Goal: Information Seeking & Learning: Learn about a topic

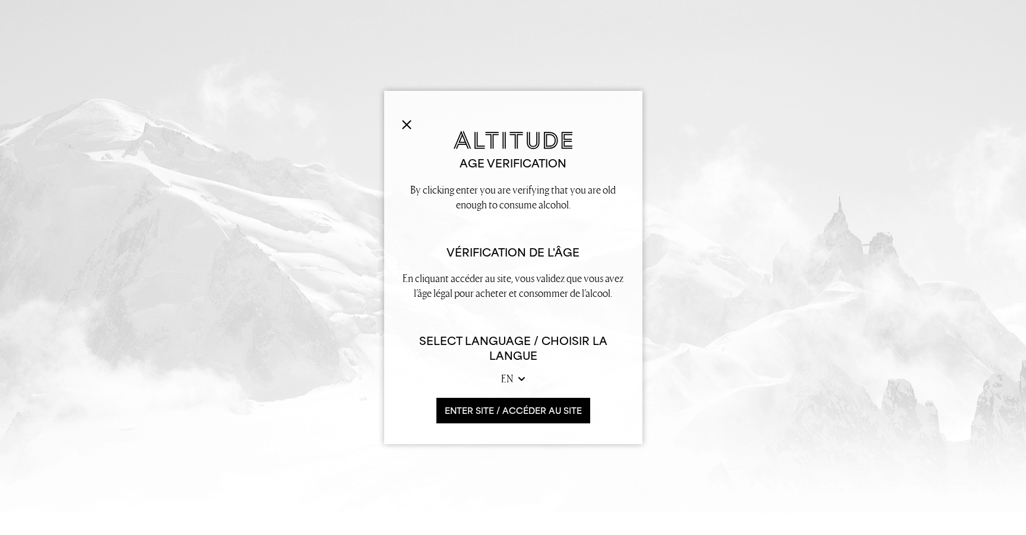
click at [535, 419] on button "ENTER SITE / accéder au site" at bounding box center [513, 411] width 154 height 26
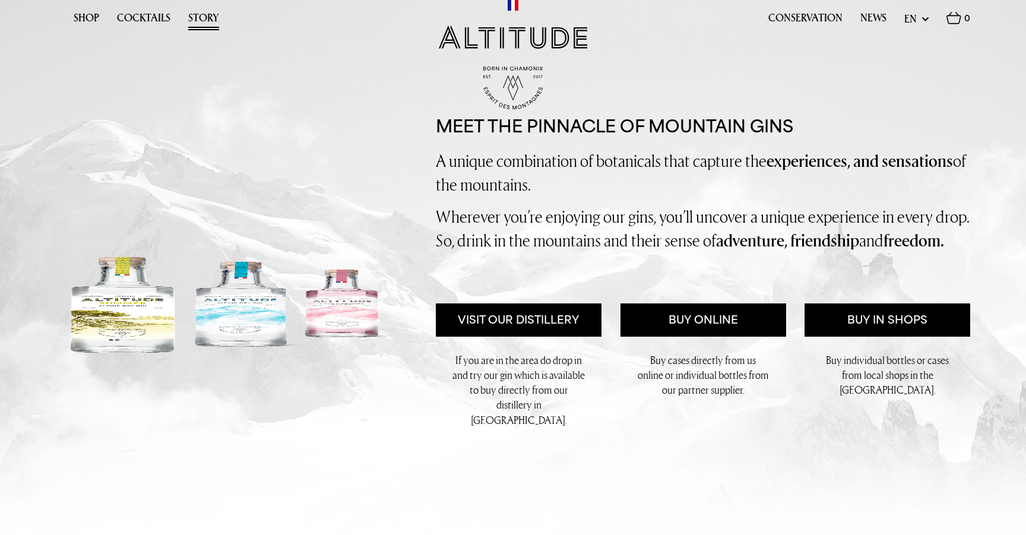
drag, startPoint x: 199, startPoint y: 5, endPoint x: 200, endPoint y: 12, distance: 7.1
click at [199, 5] on div "Shop Cocktails Story Conservation News Update" at bounding box center [513, 55] width 914 height 110
click at [200, 14] on link "Story" at bounding box center [203, 21] width 31 height 18
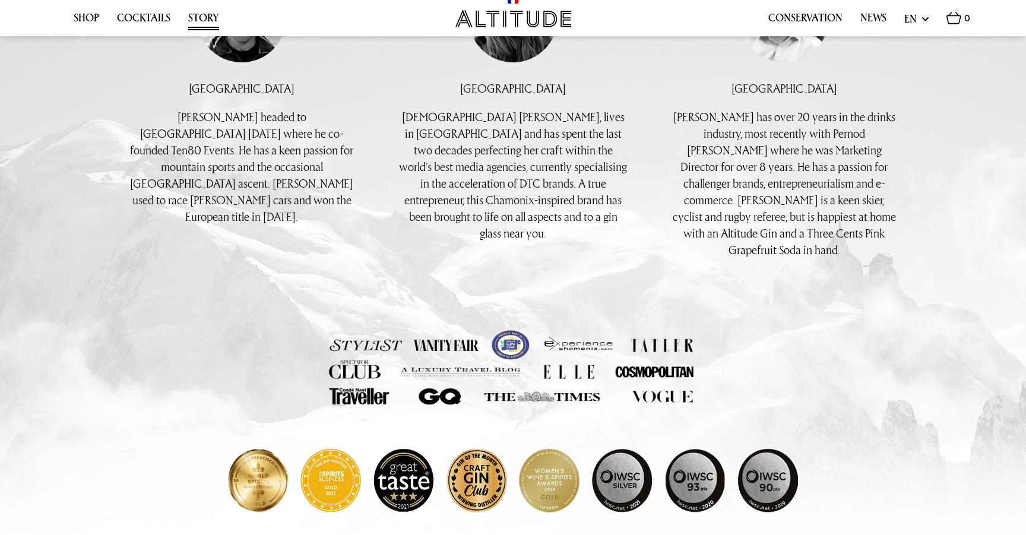
scroll to position [1195, 0]
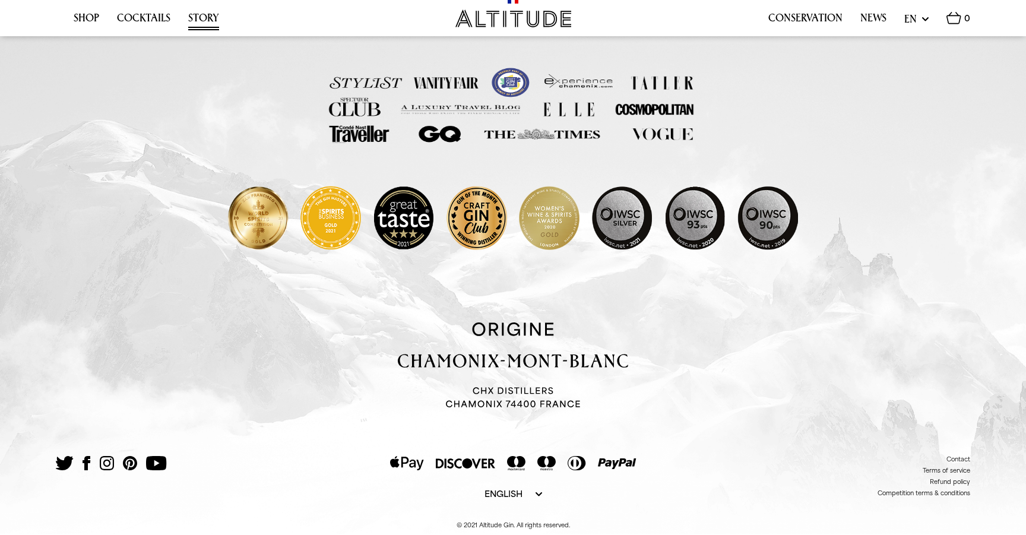
click at [401, 207] on img at bounding box center [513, 218] width 570 height 89
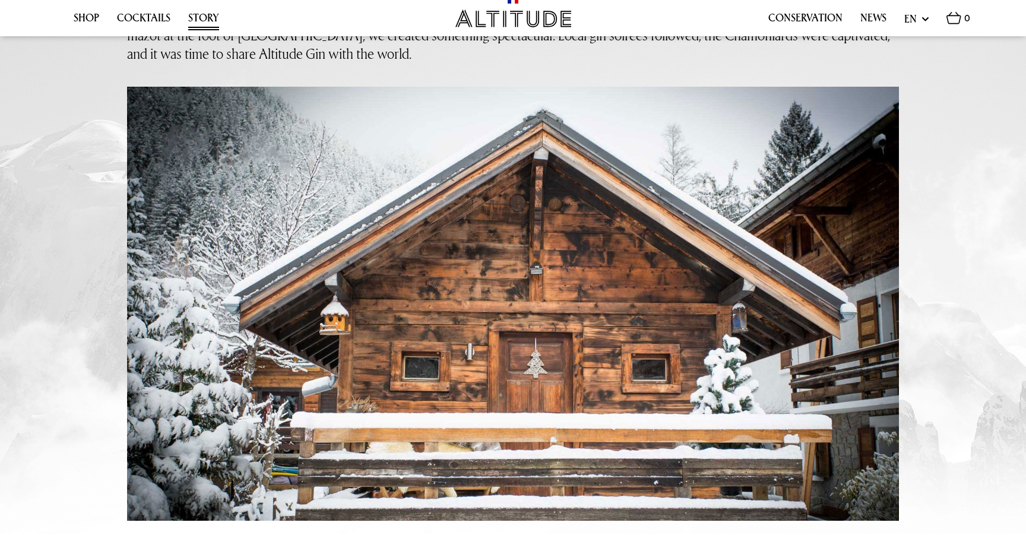
scroll to position [0, 0]
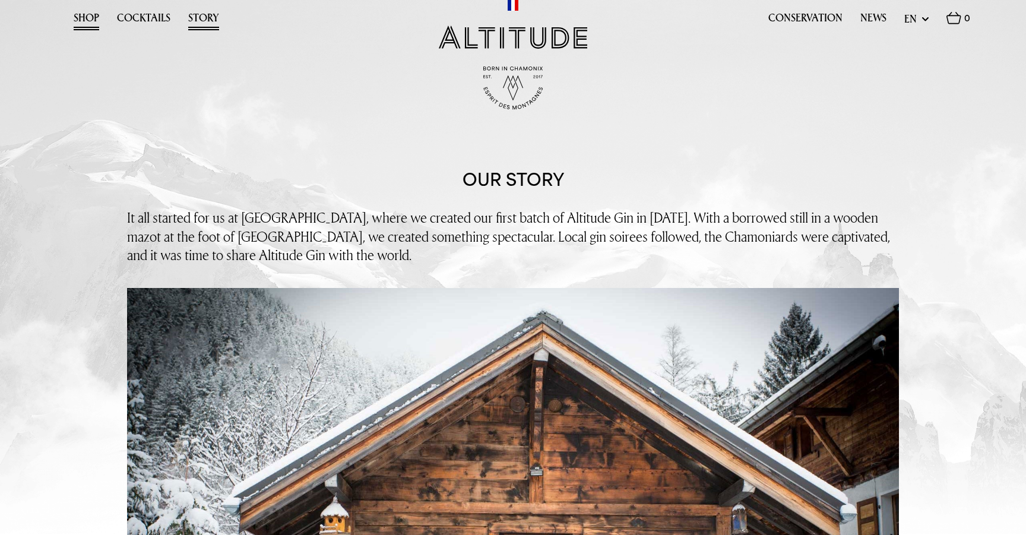
click at [84, 17] on link "Shop" at bounding box center [87, 21] width 26 height 18
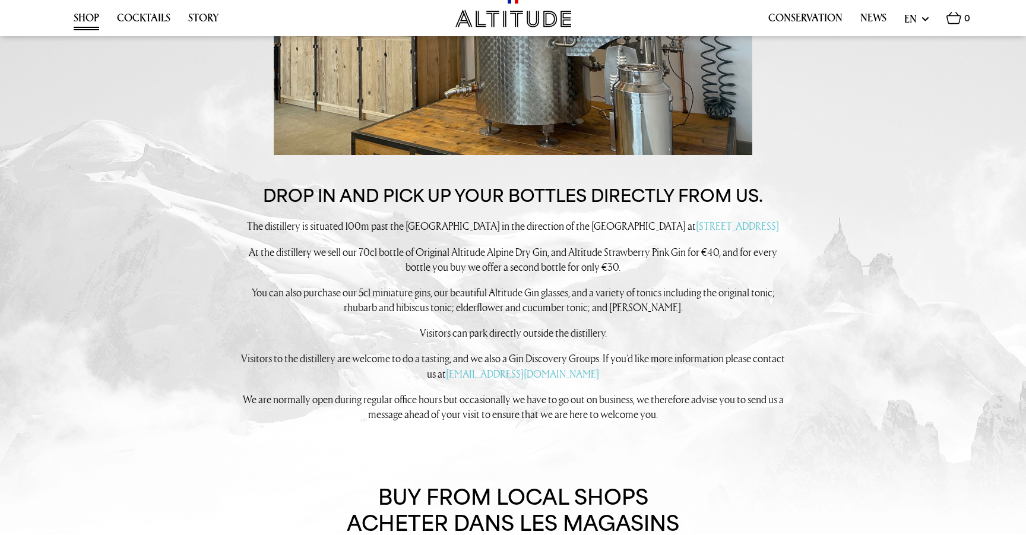
scroll to position [936, 0]
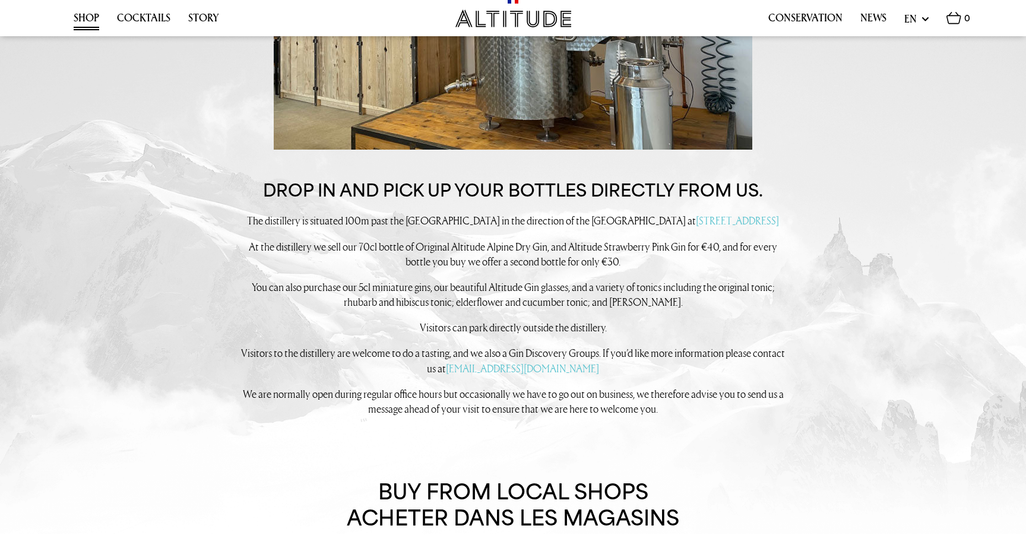
click at [326, 266] on p "At the distillery we sell our 70cl bottle of Original Altitude Alpine Dry Gin, …" at bounding box center [513, 254] width 546 height 30
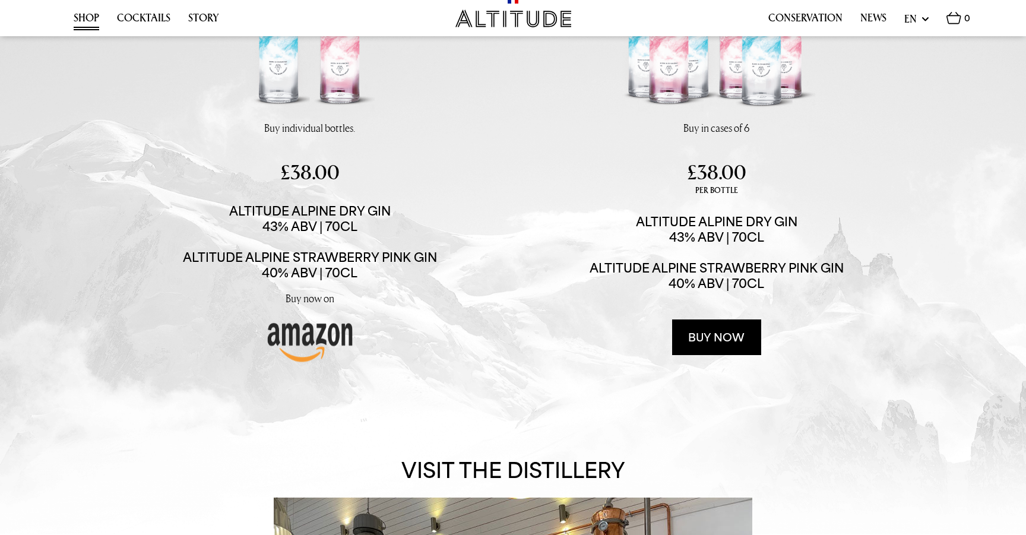
scroll to position [0, 0]
